Goal: Transaction & Acquisition: Subscribe to service/newsletter

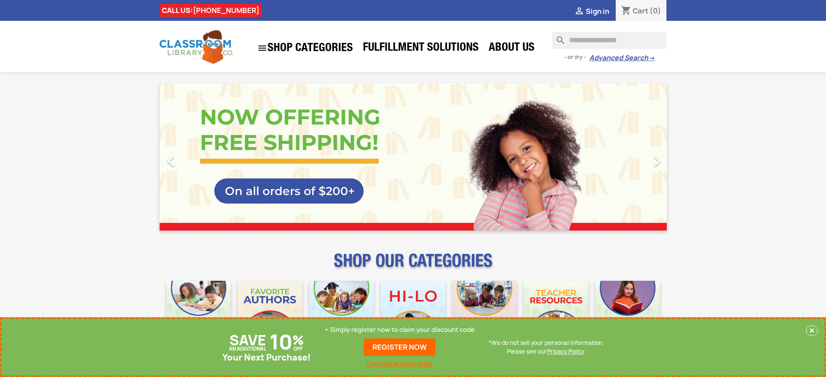
click at [400, 334] on p "+ Simply register now to claim your discount code" at bounding box center [400, 329] width 150 height 9
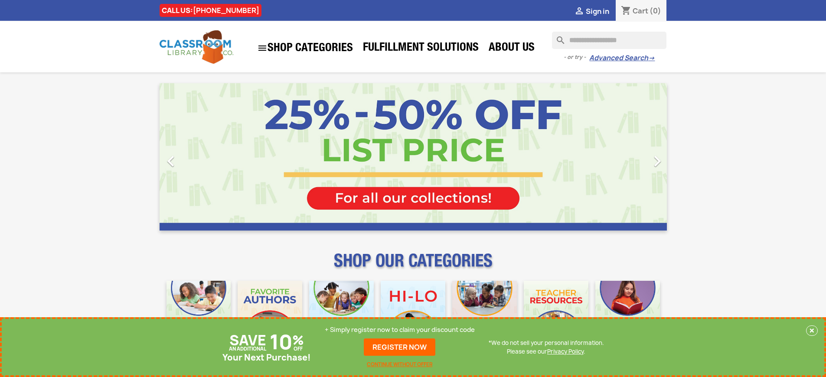
click at [400, 330] on p "+ Simply register now to claim your discount code" at bounding box center [400, 329] width 150 height 9
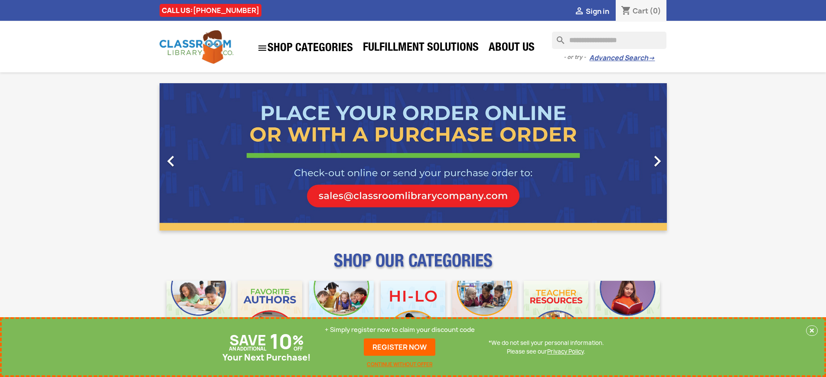
click at [400, 330] on p "+ Simply register now to claim your discount code" at bounding box center [400, 329] width 150 height 9
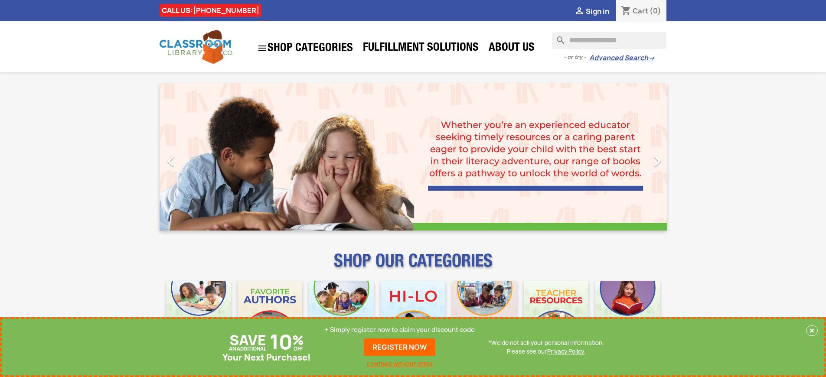
click at [400, 330] on p "+ Simply register now to claim your discount code" at bounding box center [400, 329] width 150 height 9
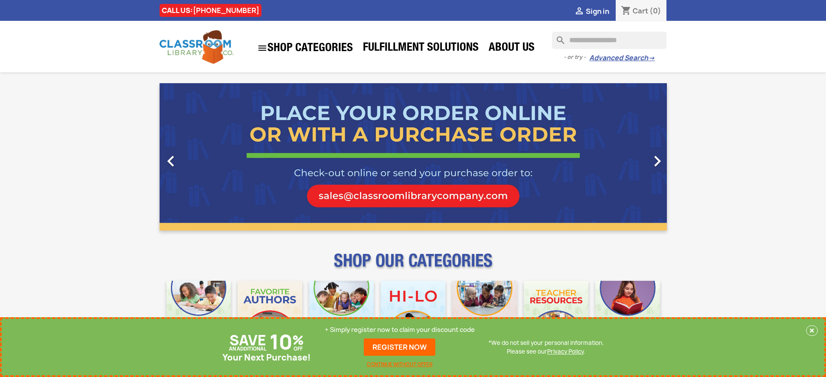
click at [400, 330] on p "+ Simply register now to claim your discount code" at bounding box center [400, 329] width 150 height 9
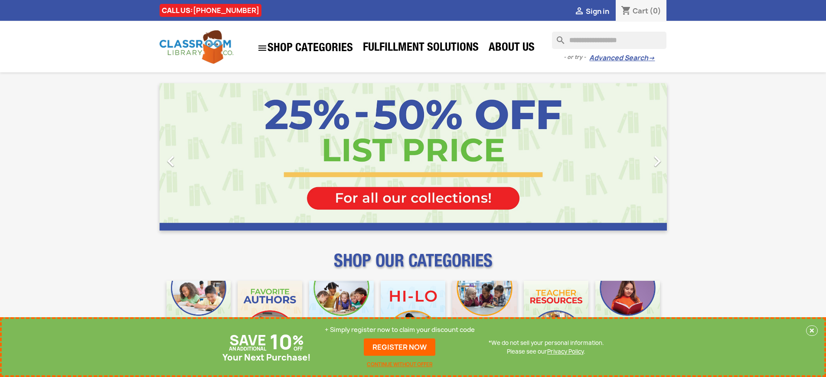
click at [400, 330] on p "+ Simply register now to claim your discount code" at bounding box center [400, 329] width 150 height 9
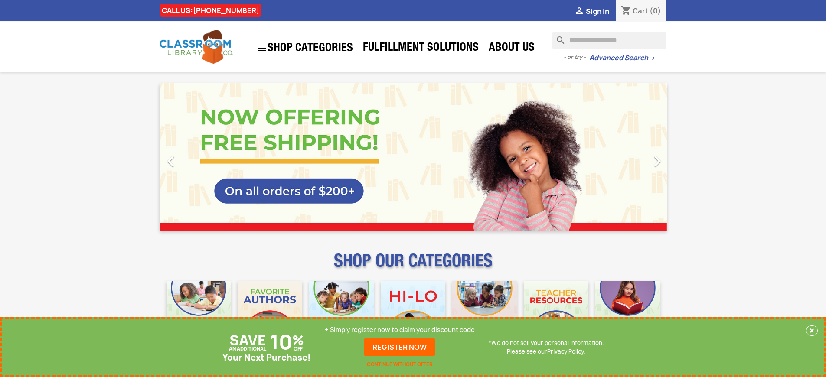
click at [400, 330] on p "+ Simply register now to claim your discount code" at bounding box center [400, 329] width 150 height 9
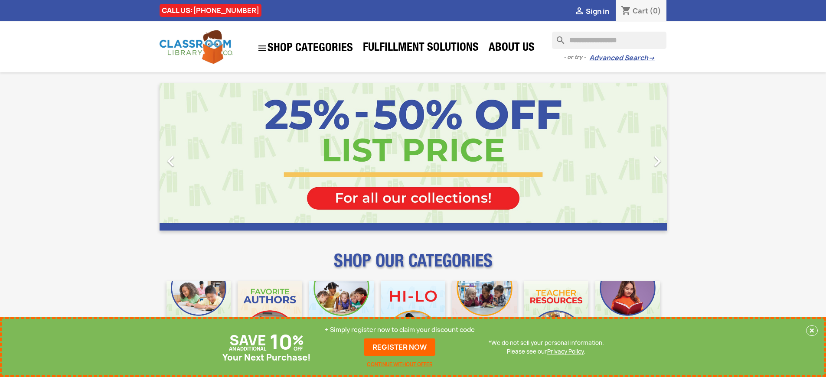
click at [400, 330] on p "+ Simply register now to claim your discount code" at bounding box center [400, 329] width 150 height 9
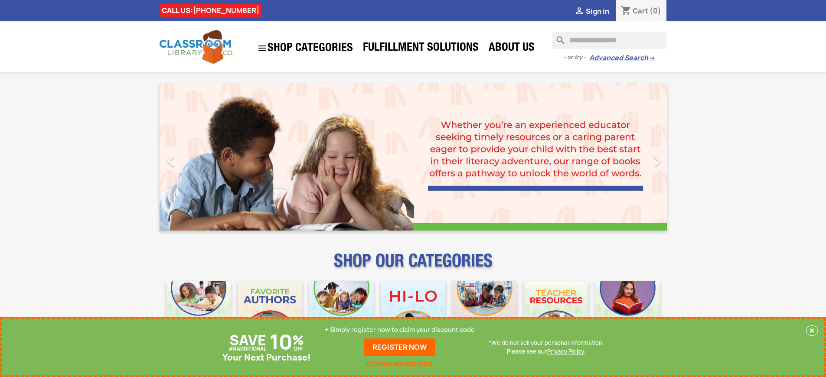
click at [400, 330] on p "+ Simply register now to claim your discount code" at bounding box center [400, 329] width 150 height 9
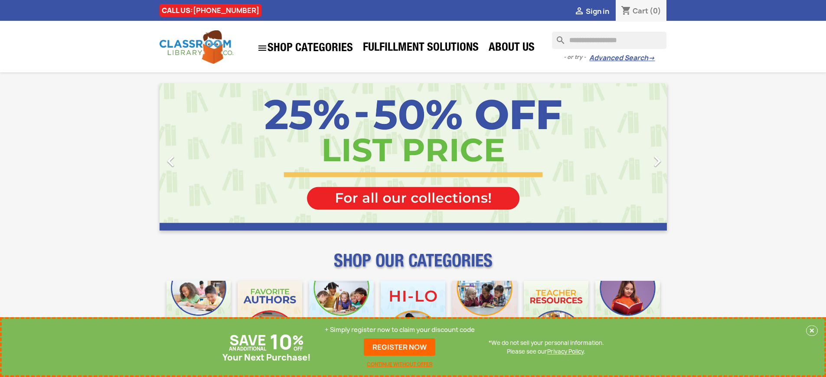
click at [400, 330] on p "+ Simply register now to claim your discount code" at bounding box center [400, 329] width 150 height 9
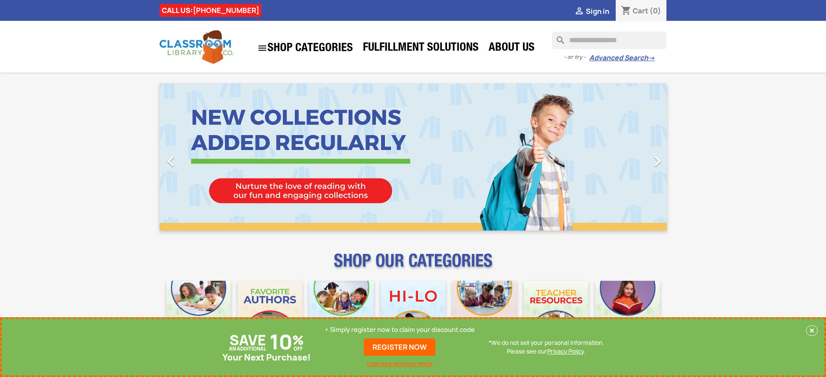
click at [400, 347] on link "REGISTER NOW" at bounding box center [400, 346] width 72 height 17
